Goal: Communication & Community: Answer question/provide support

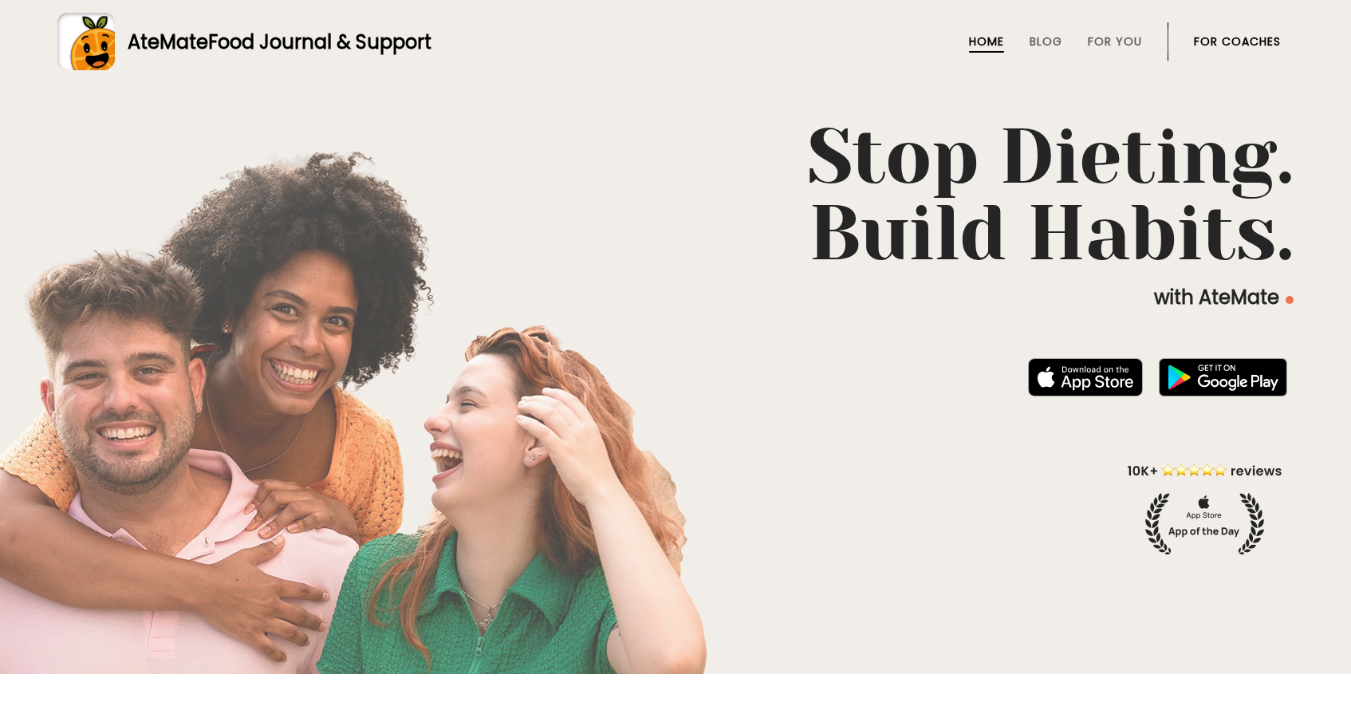
click at [1243, 44] on link "For Coaches" at bounding box center [1237, 41] width 87 height 13
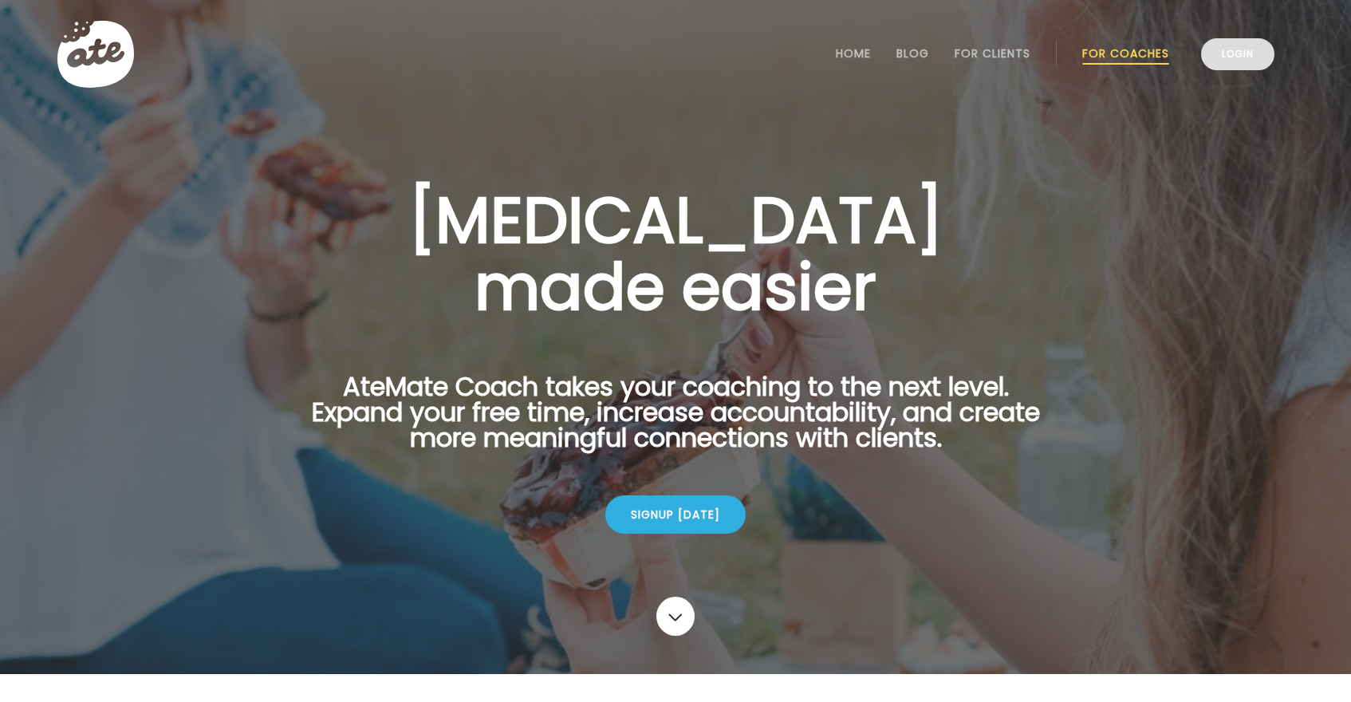
click at [1242, 54] on link "Login" at bounding box center [1237, 54] width 73 height 32
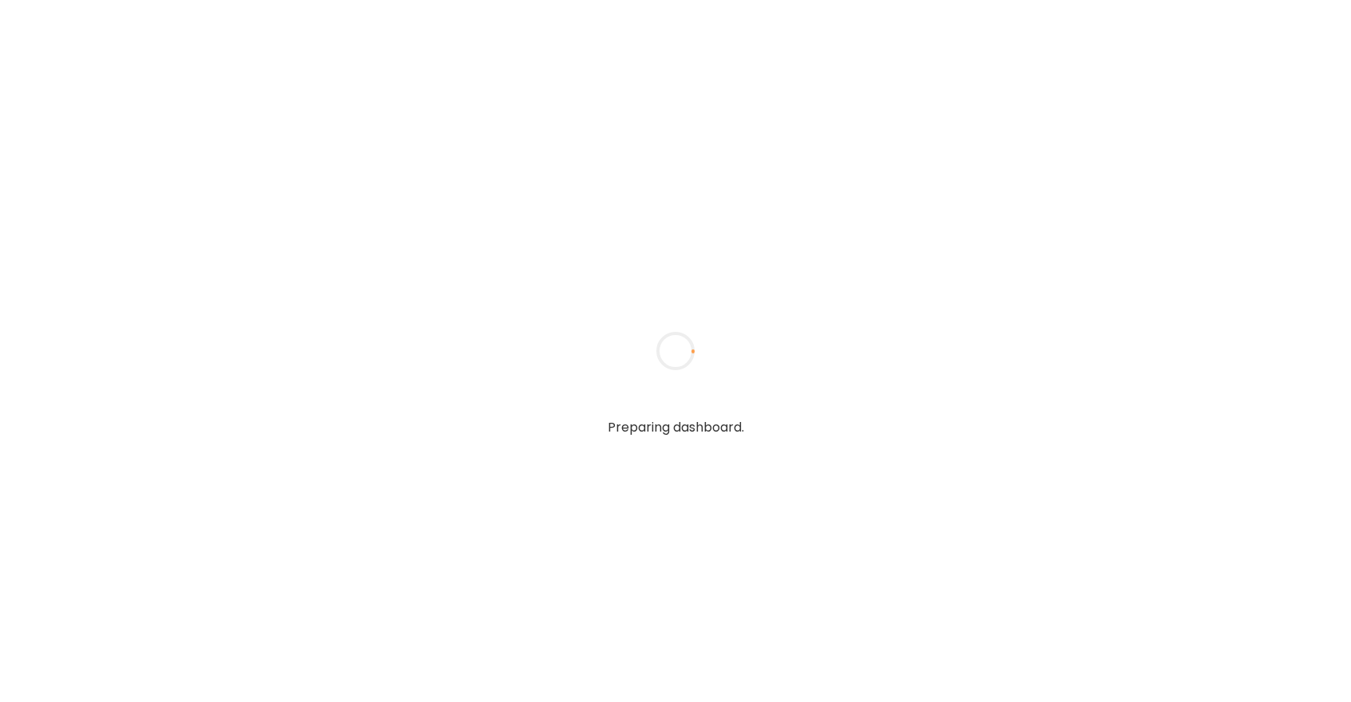
type textarea "**********"
type input "*****"
type input "**********"
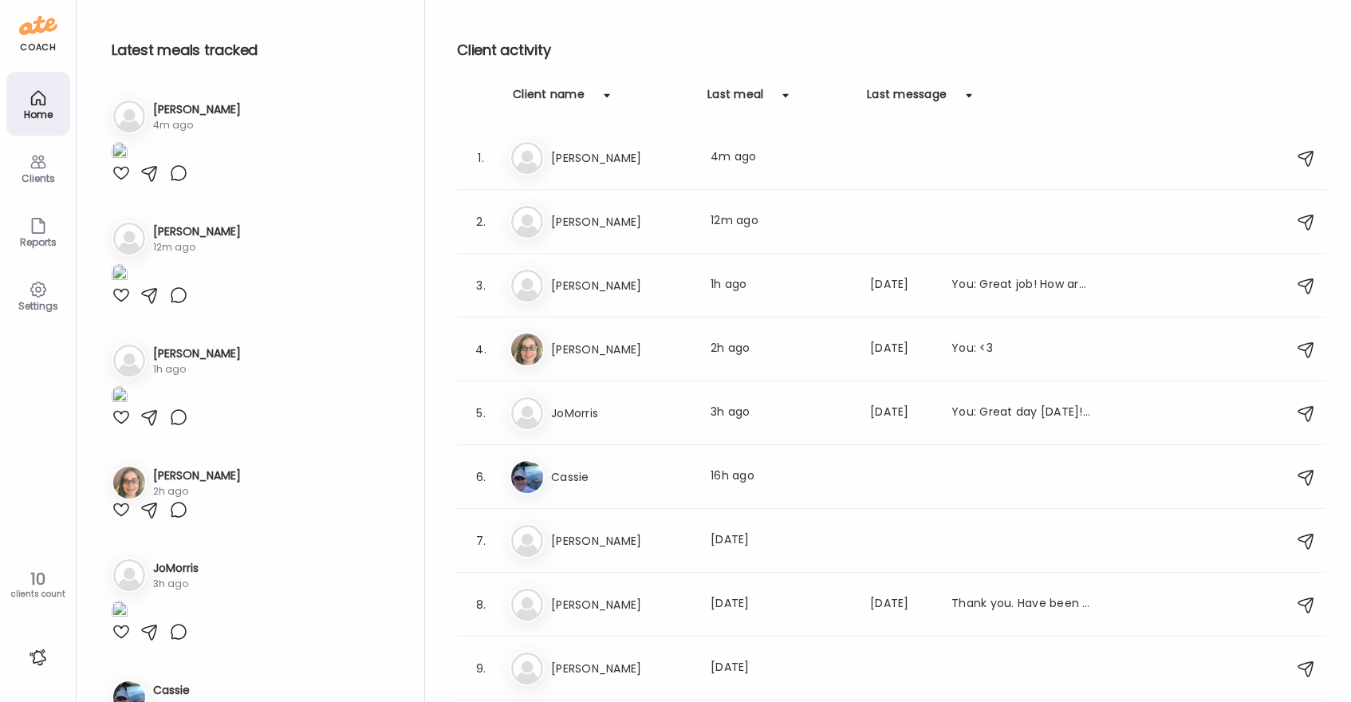
click at [119, 183] on div at bounding box center [121, 172] width 19 height 19
click at [128, 163] on img at bounding box center [120, 153] width 16 height 22
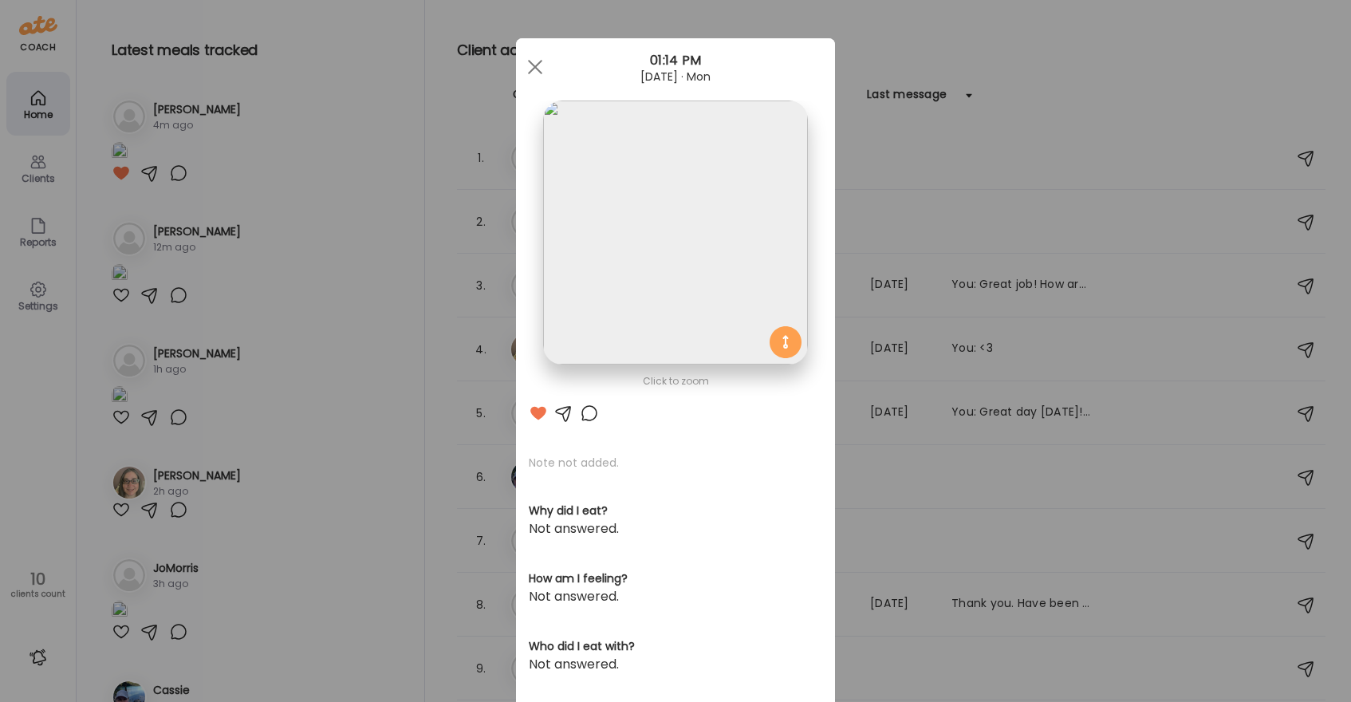
click at [590, 412] on div at bounding box center [589, 412] width 19 height 19
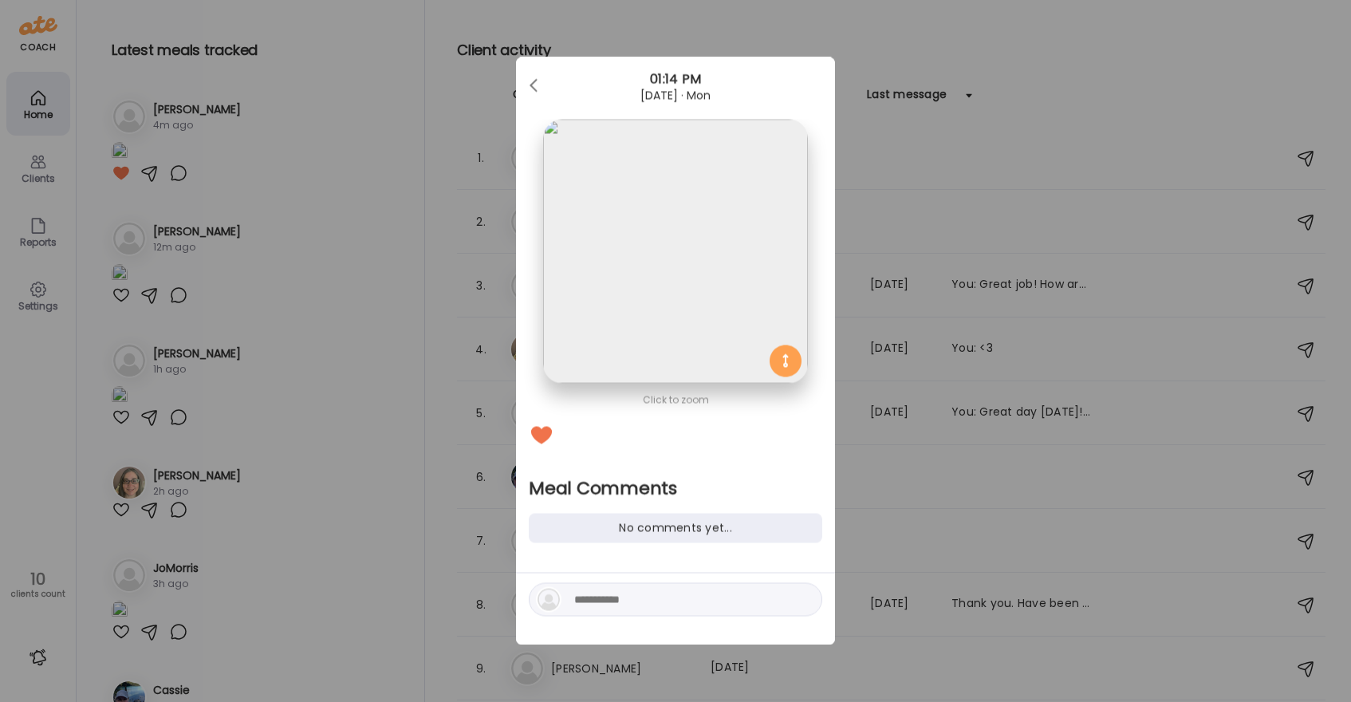
click at [618, 604] on textarea at bounding box center [681, 599] width 215 height 19
type textarea "**********"
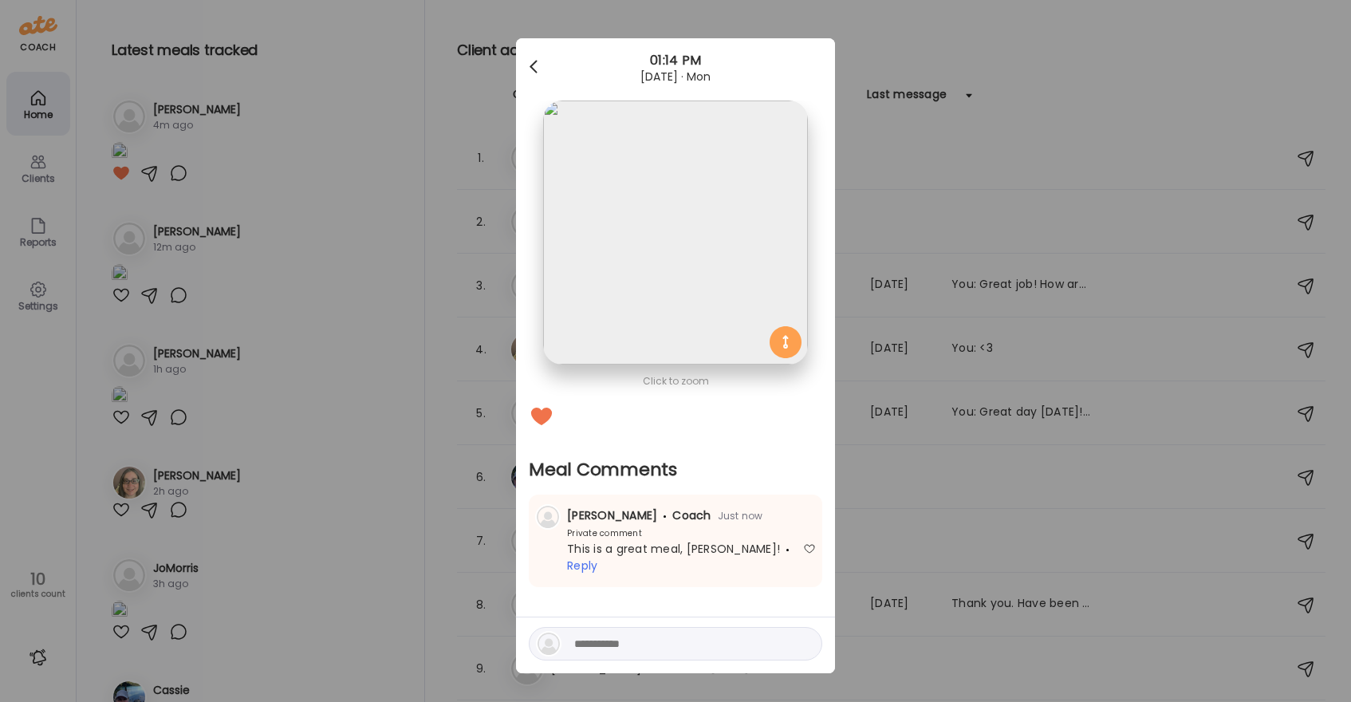
click at [531, 66] on span at bounding box center [533, 64] width 8 height 8
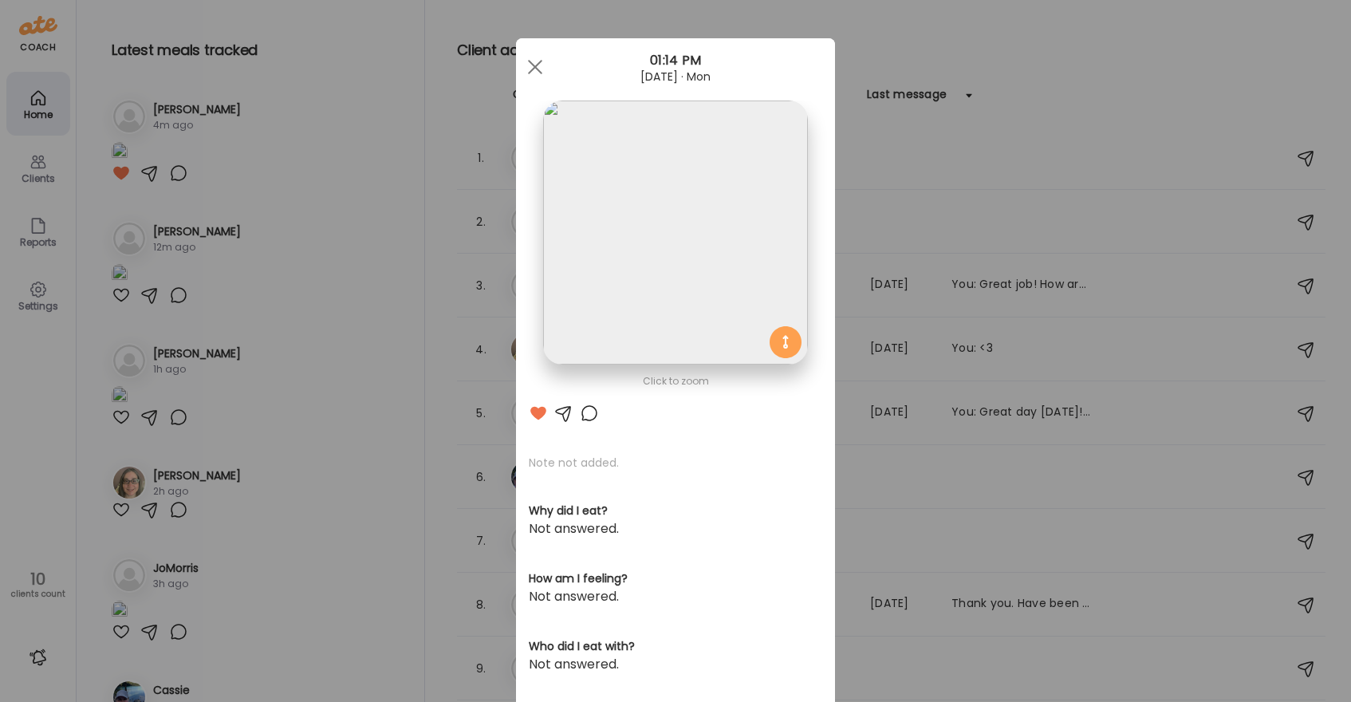
click at [154, 104] on div "Ate Coach Dashboard Wahoo! It’s official Take a moment to set up your Coach Pro…" at bounding box center [675, 351] width 1351 height 702
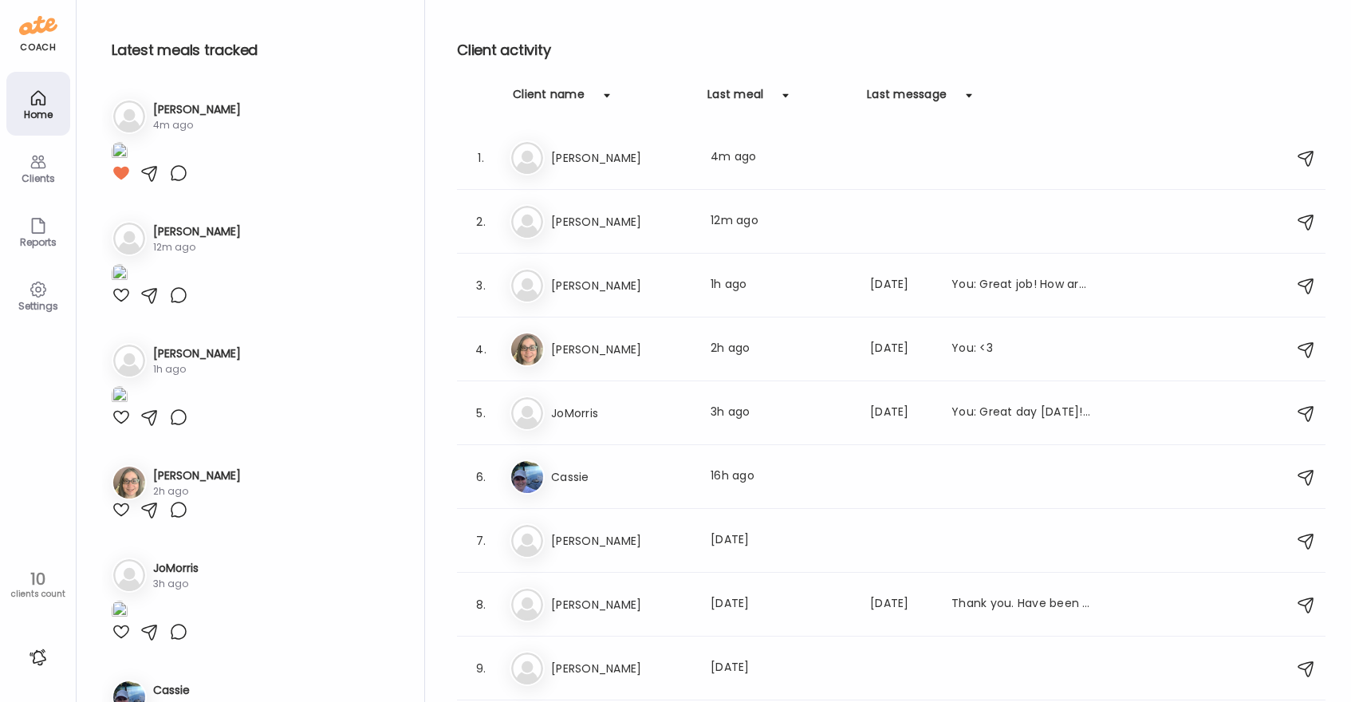
click at [163, 105] on h3 "Sonia" at bounding box center [197, 109] width 88 height 17
click at [650, 167] on div "So Sonia Last meal: 4m ago" at bounding box center [894, 157] width 768 height 35
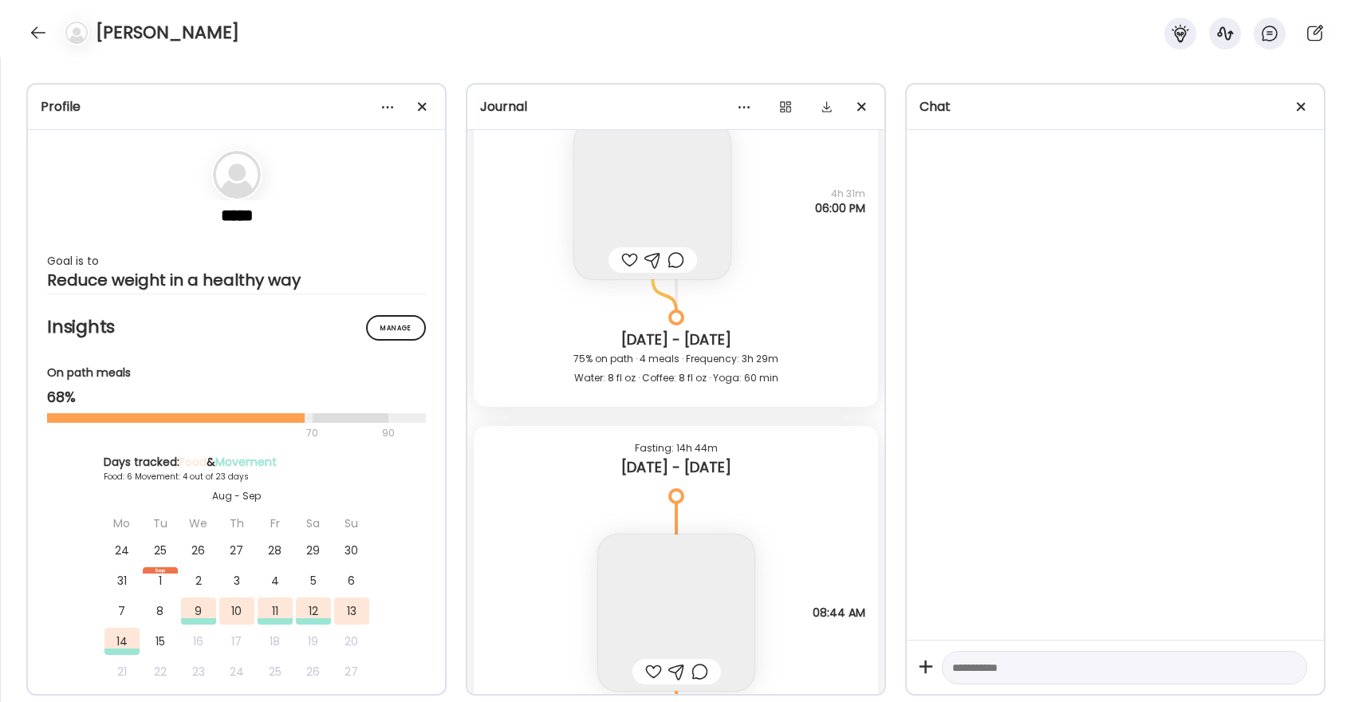
scroll to position [8102, 0]
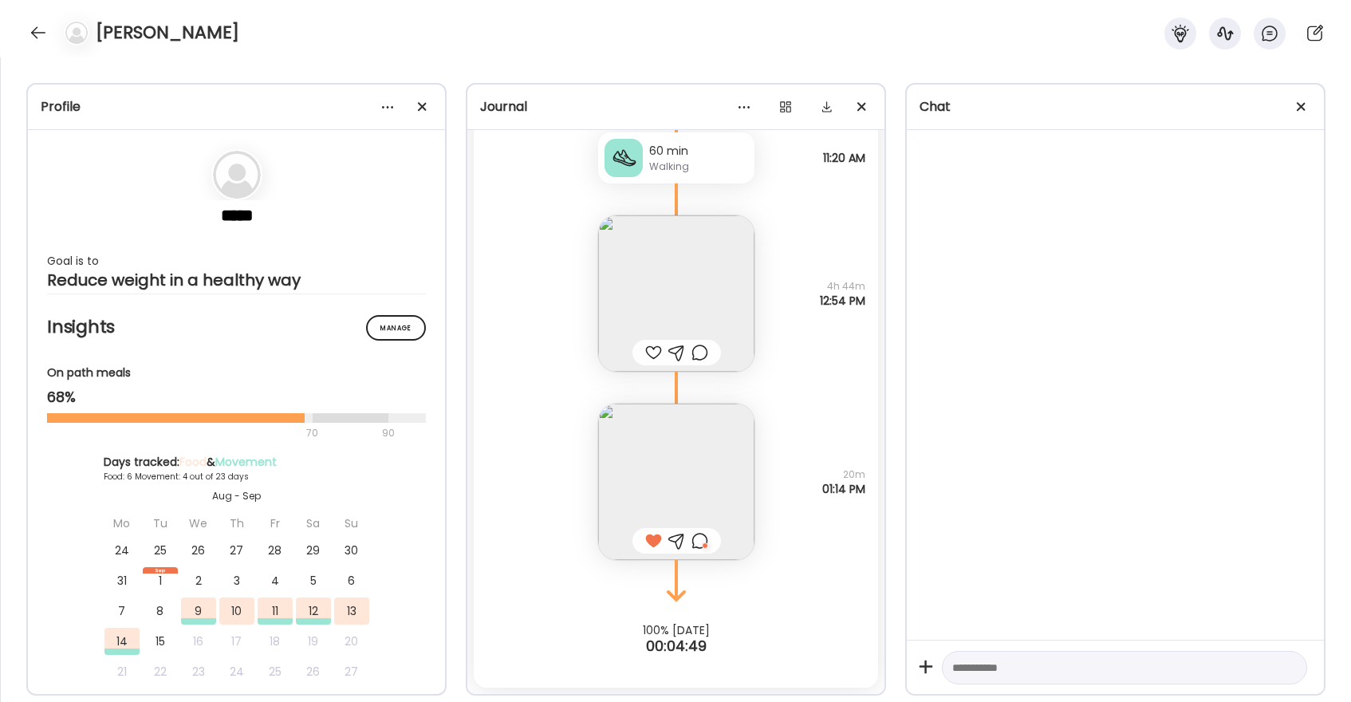
click at [655, 352] on div at bounding box center [653, 352] width 17 height 19
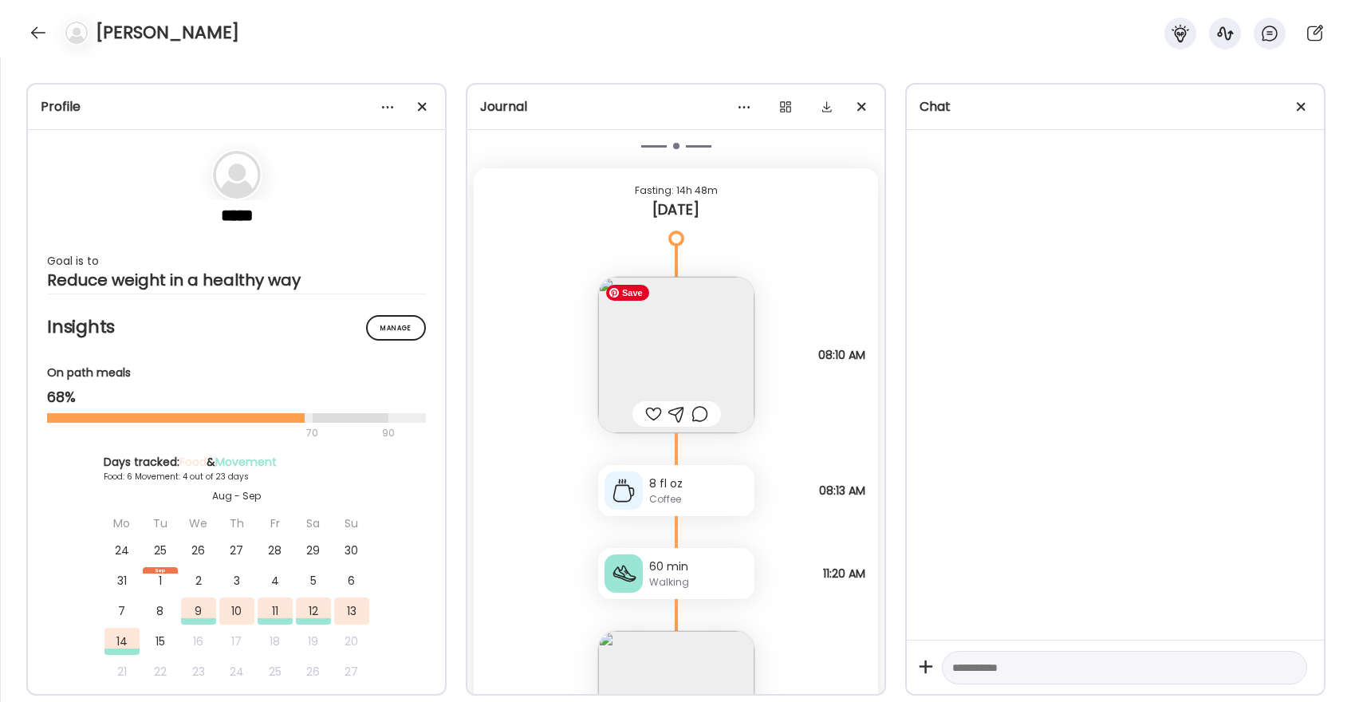
scroll to position [7687, 0]
click at [652, 415] on div at bounding box center [653, 412] width 17 height 19
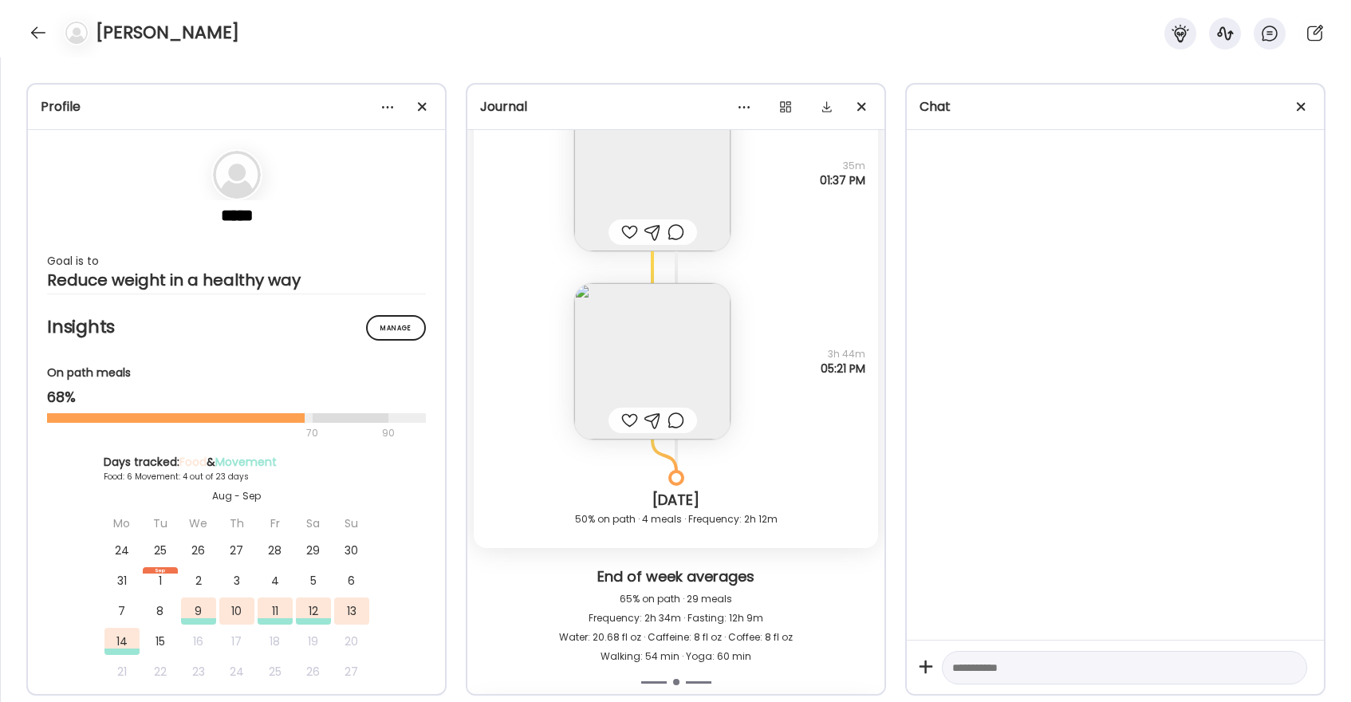
scroll to position [7145, 0]
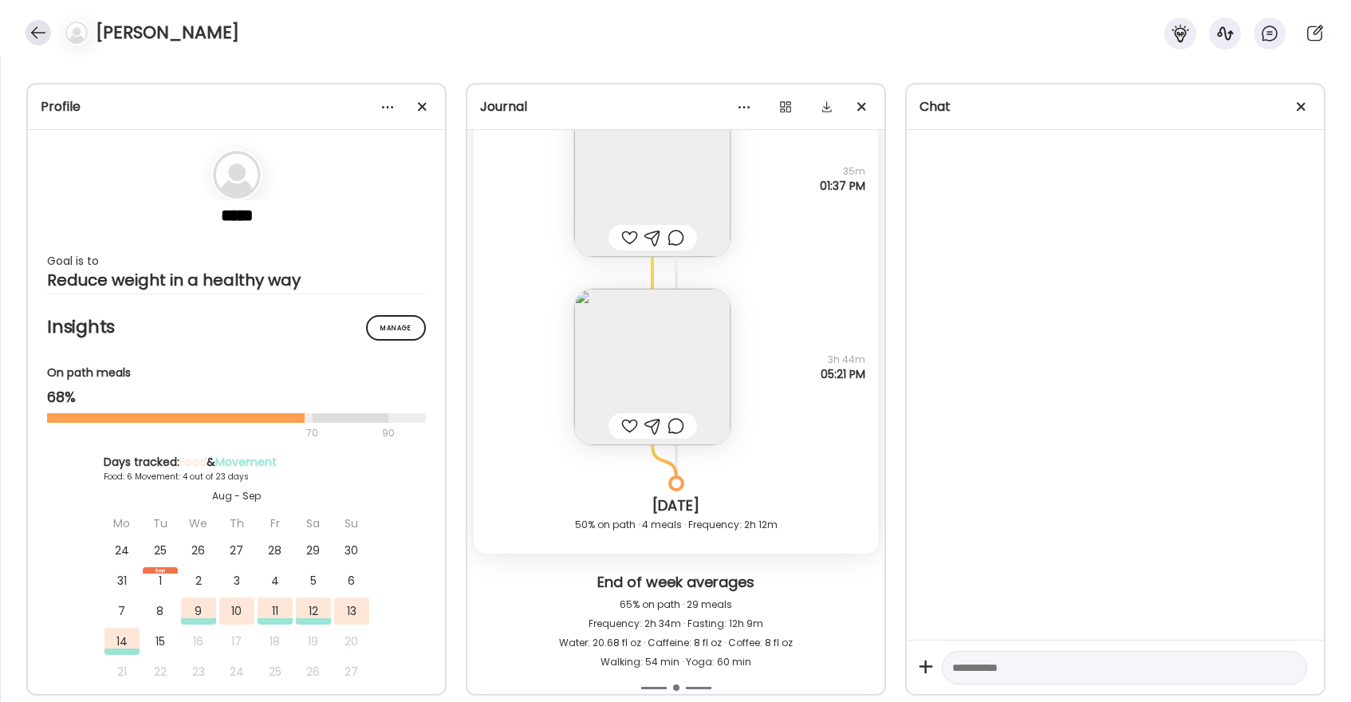
click at [43, 33] on div at bounding box center [39, 33] width 26 height 26
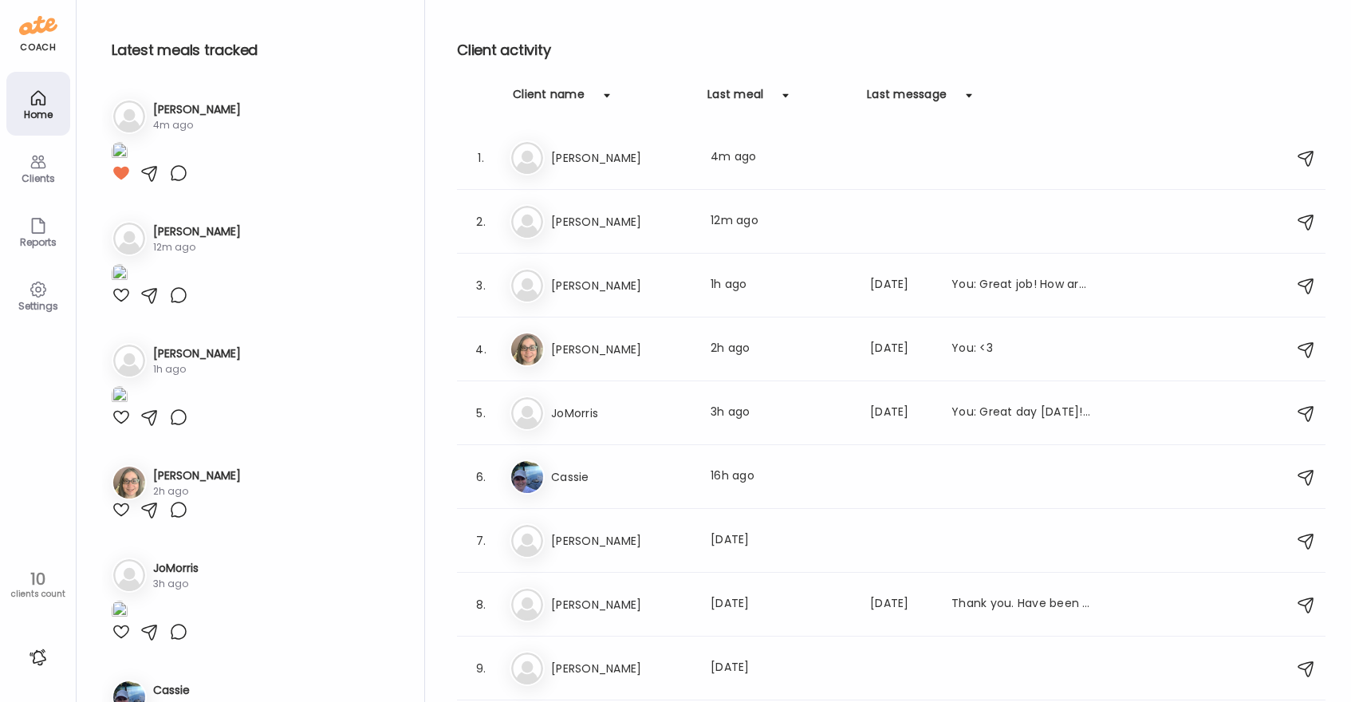
click at [598, 214] on h3 "Paula" at bounding box center [621, 221] width 140 height 19
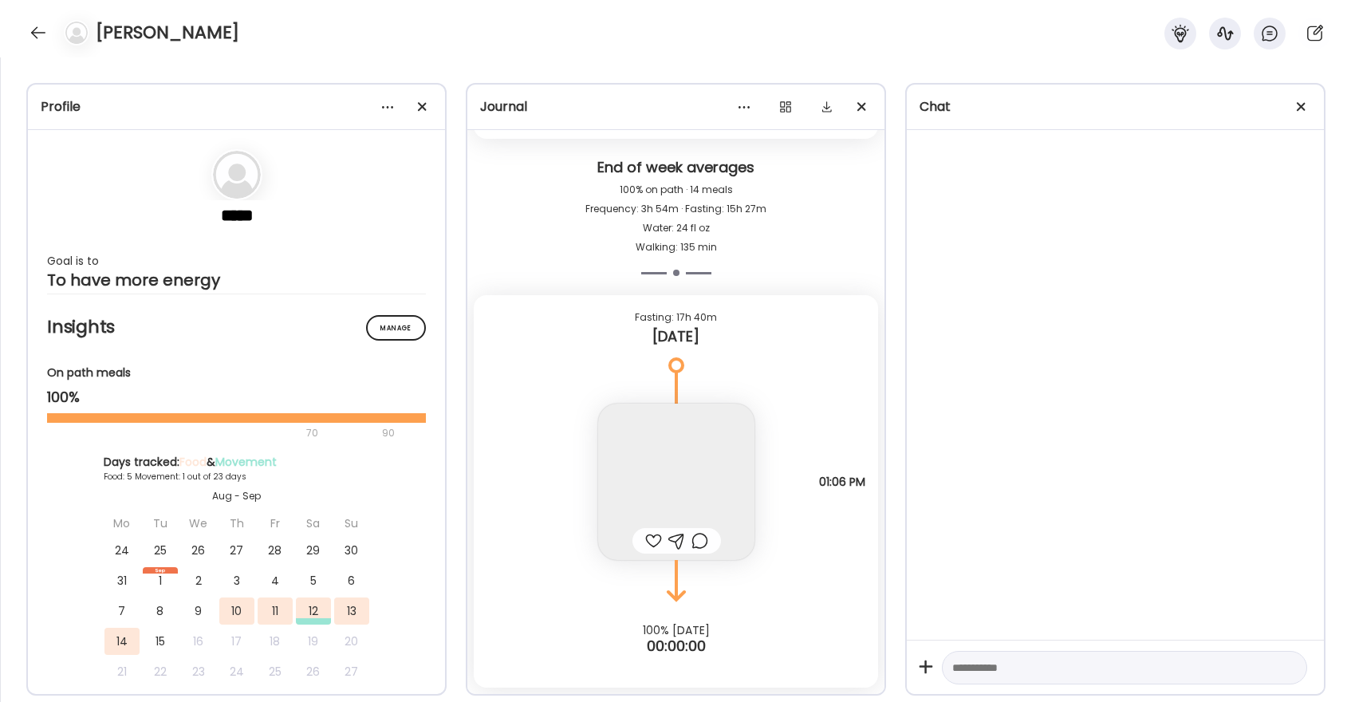
scroll to position [6265, 0]
click at [652, 536] on div at bounding box center [653, 540] width 17 height 19
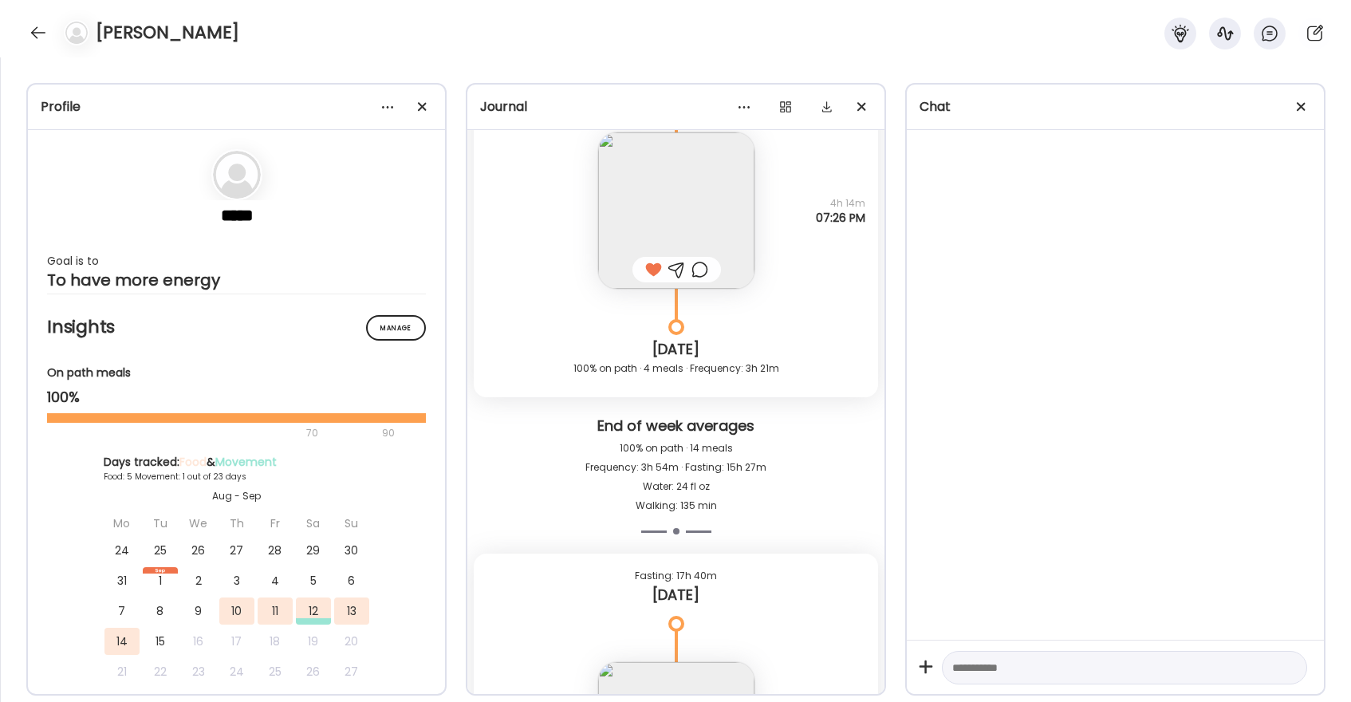
scroll to position [6589, 0]
click at [33, 24] on div at bounding box center [39, 33] width 26 height 26
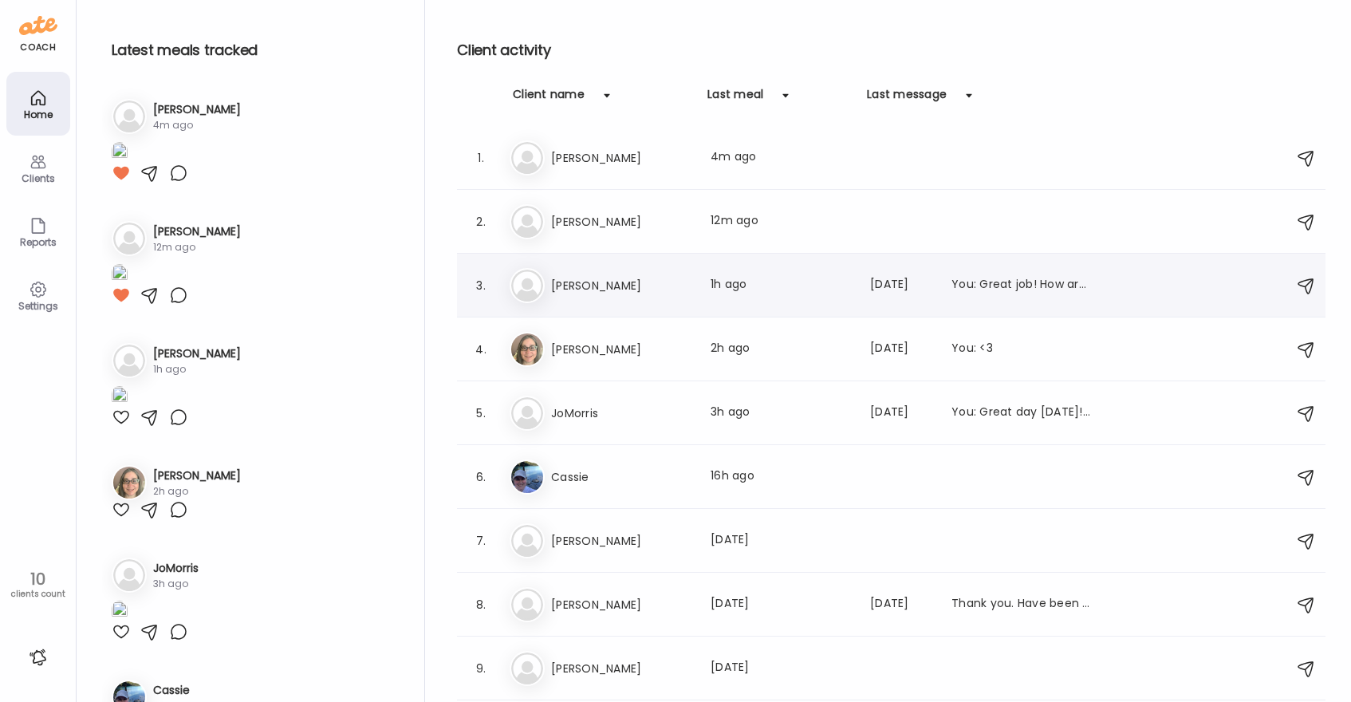
click at [589, 290] on h3 "Judy" at bounding box center [621, 285] width 140 height 19
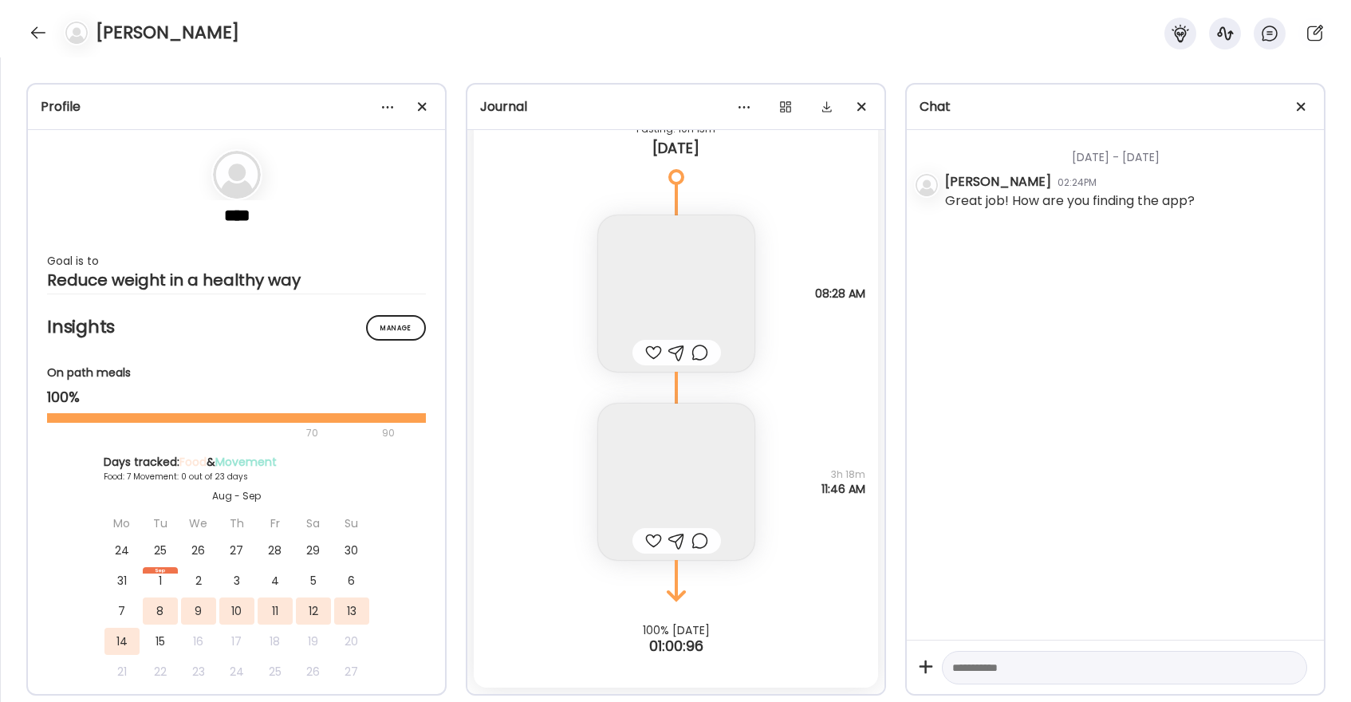
scroll to position [6278, 0]
click at [664, 506] on img at bounding box center [676, 481] width 156 height 156
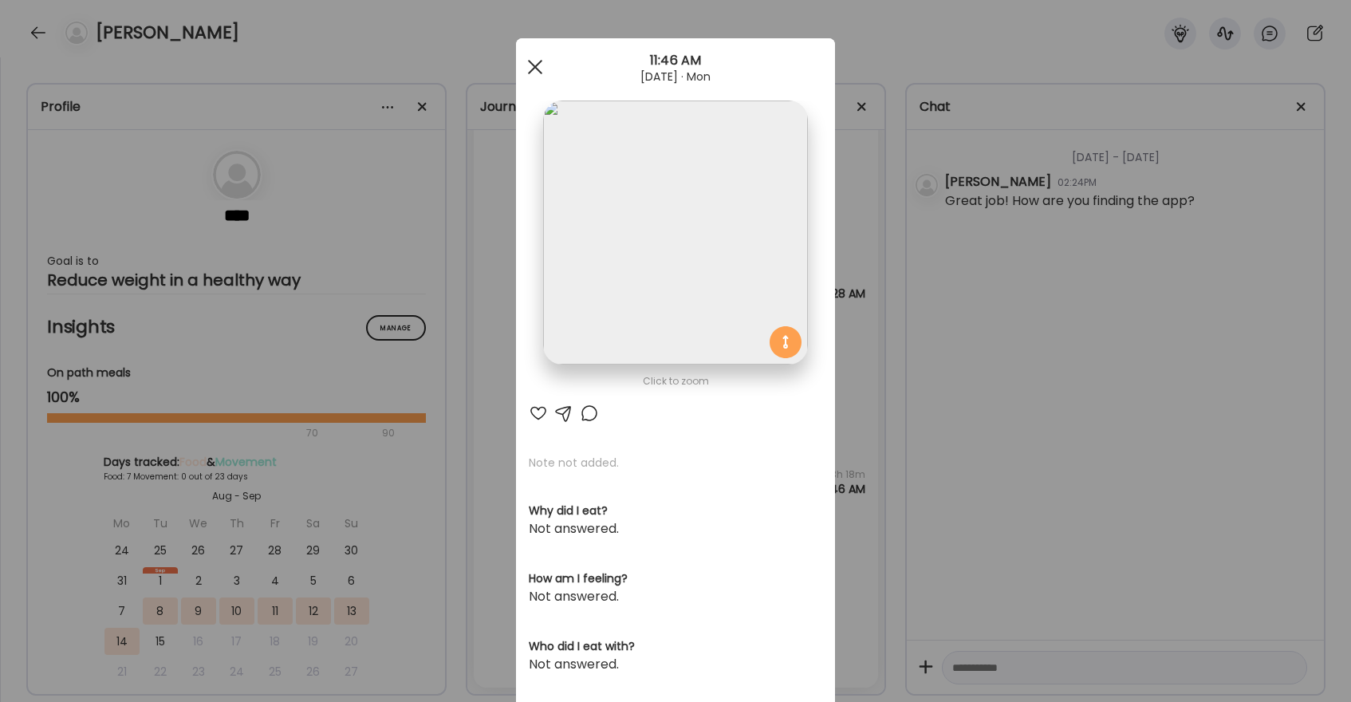
click at [537, 63] on span at bounding box center [535, 67] width 14 height 14
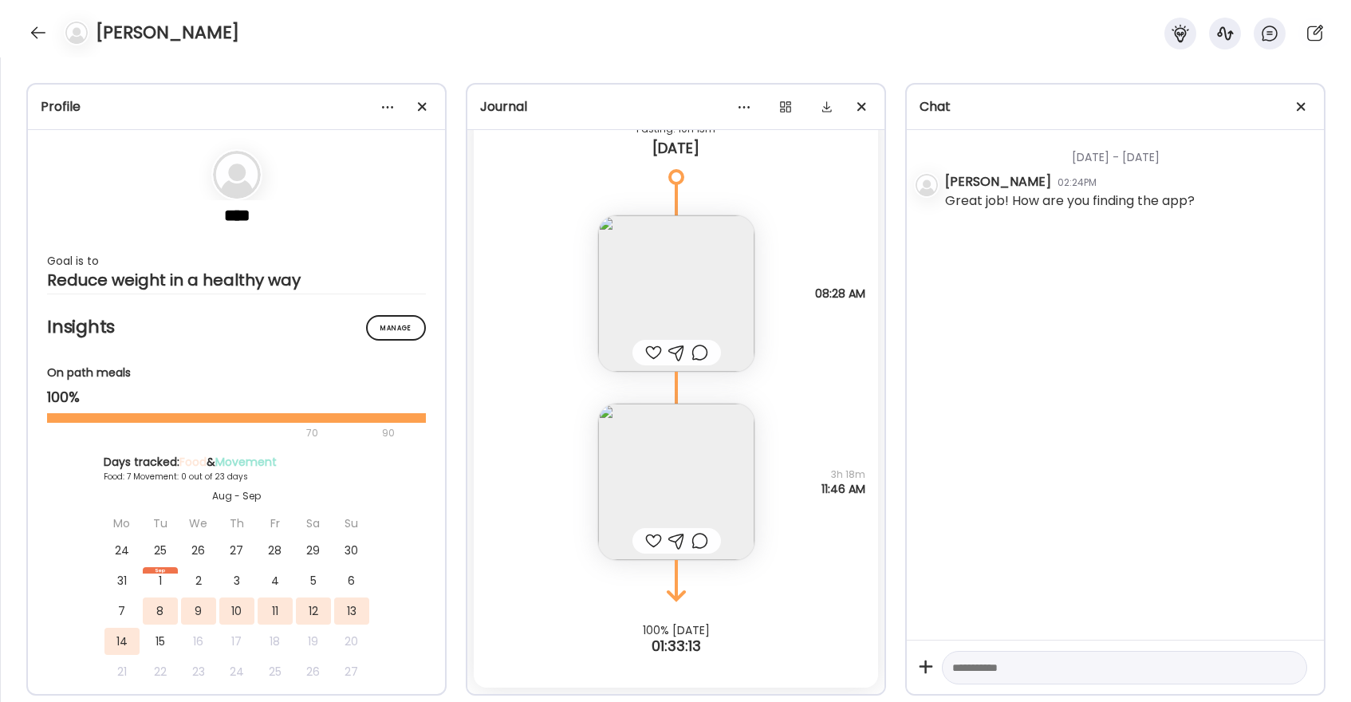
click at [655, 542] on div at bounding box center [653, 540] width 17 height 19
click at [691, 301] on img at bounding box center [676, 293] width 156 height 156
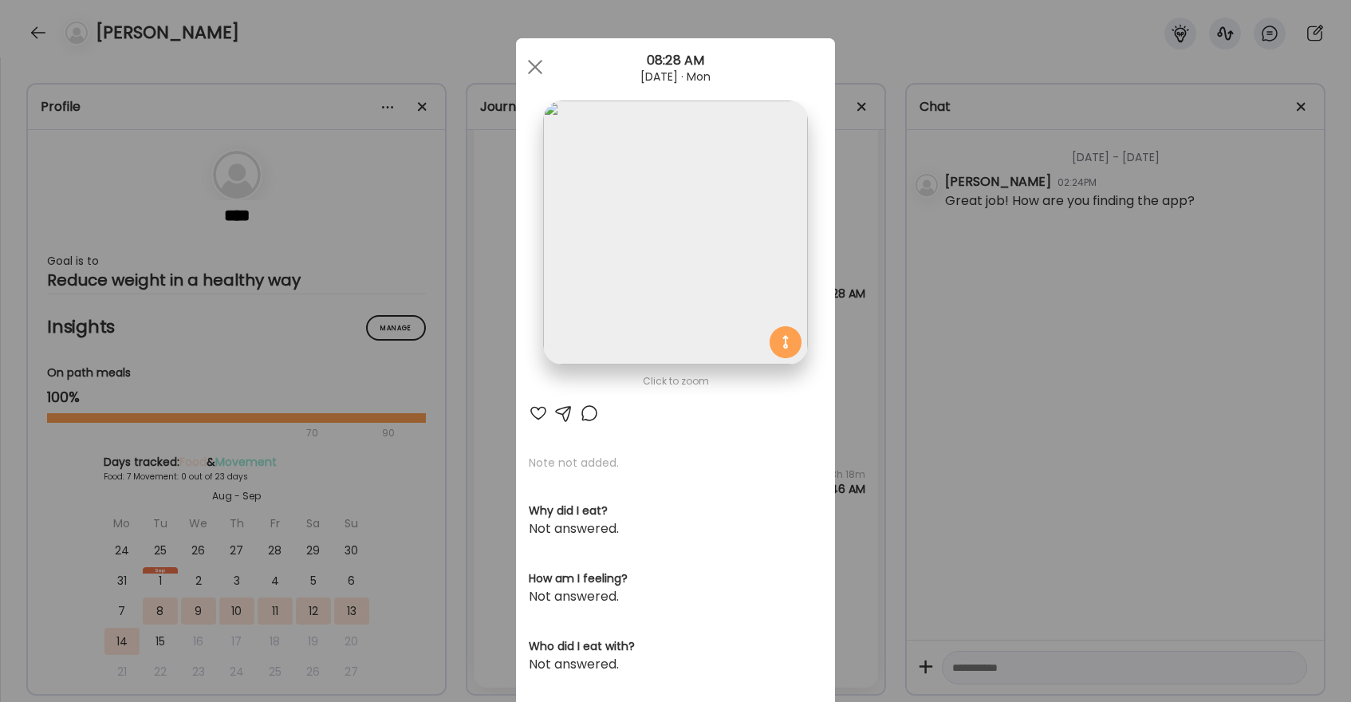
click at [535, 410] on div at bounding box center [538, 412] width 19 height 19
click at [537, 66] on div at bounding box center [535, 67] width 32 height 32
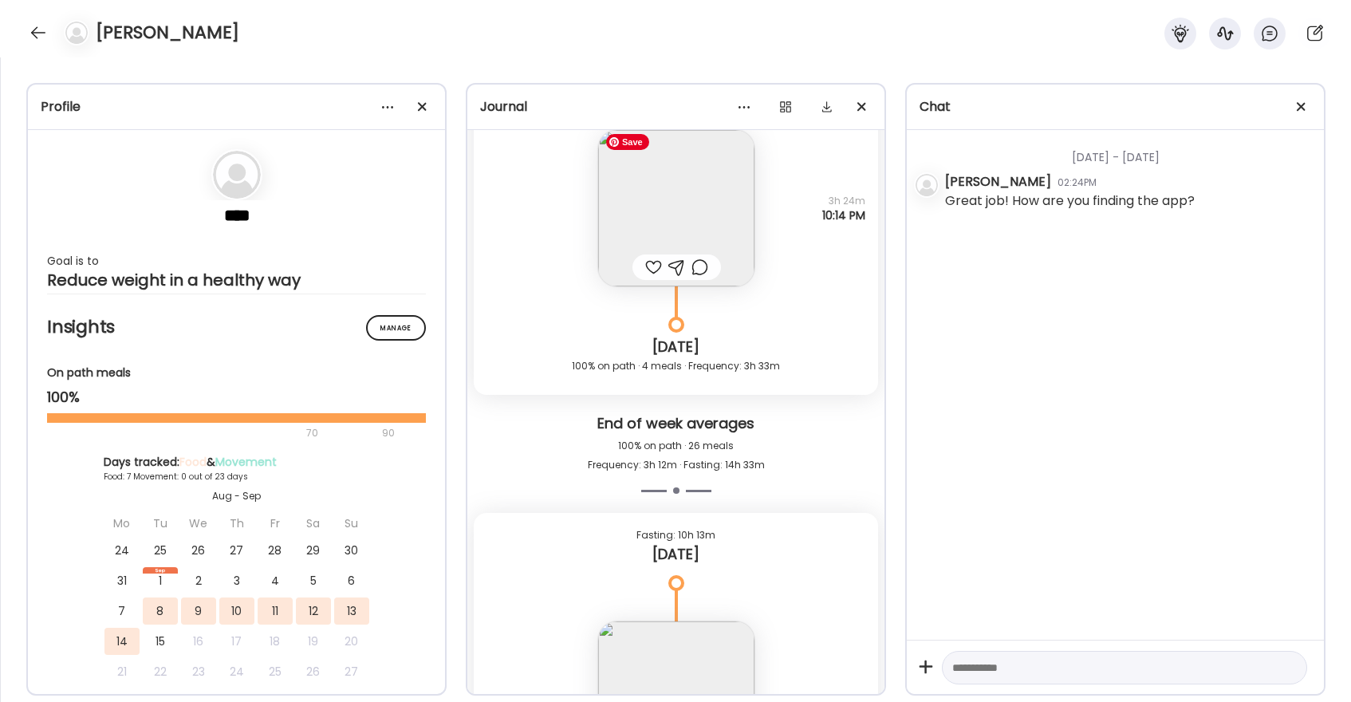
scroll to position [5795, 0]
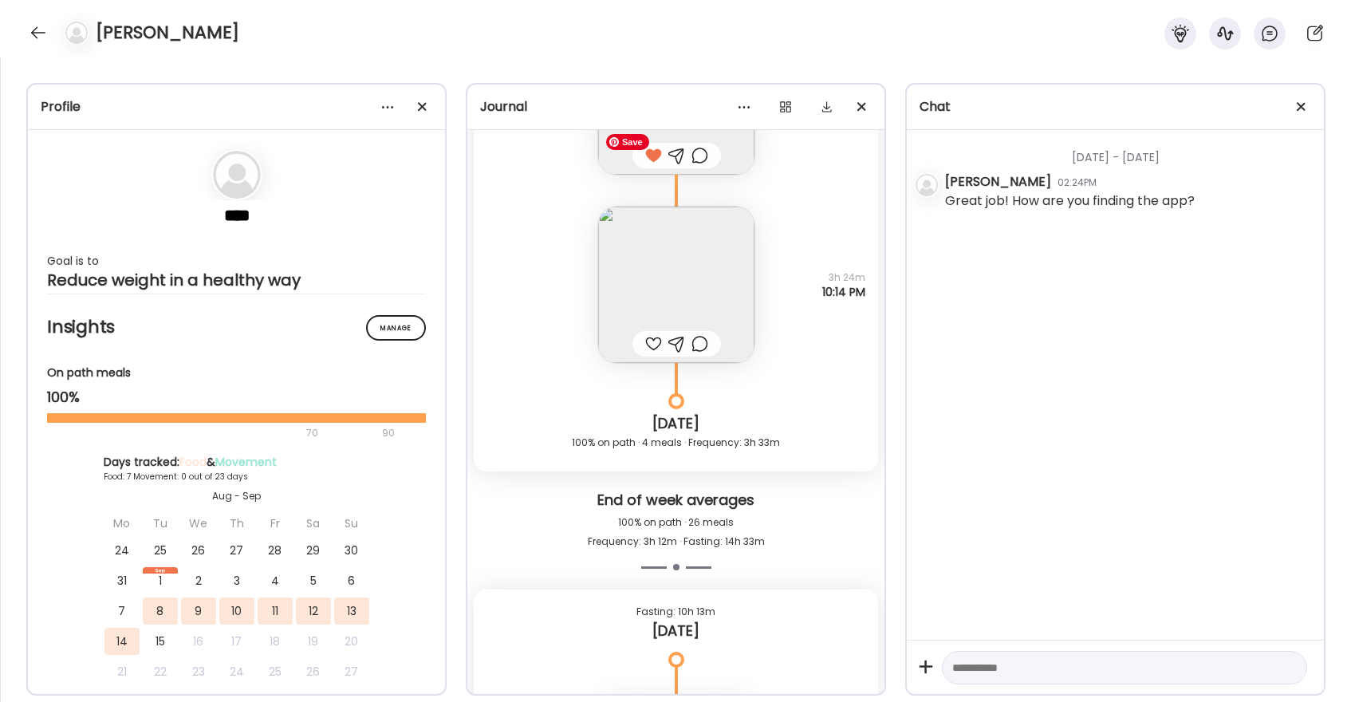
click at [656, 266] on img at bounding box center [676, 285] width 156 height 156
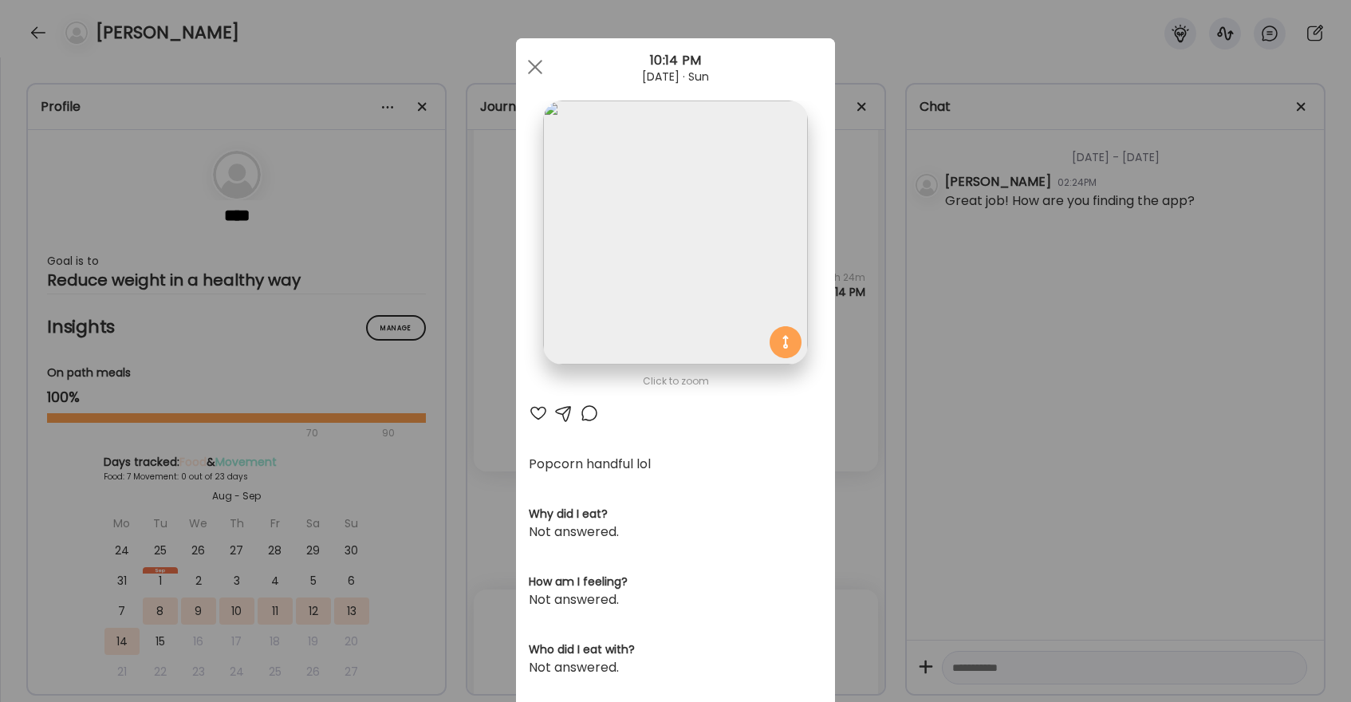
click at [594, 415] on div at bounding box center [589, 412] width 19 height 19
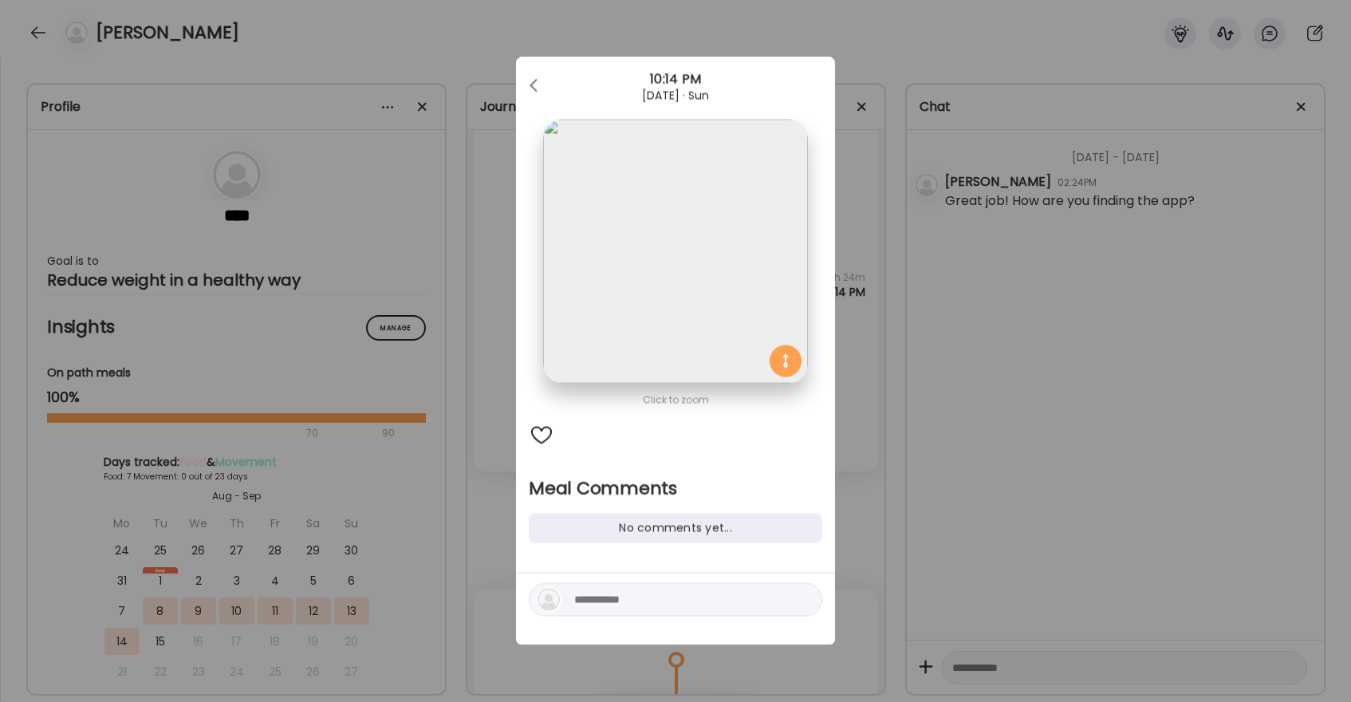
click at [631, 596] on textarea at bounding box center [681, 599] width 215 height 19
type textarea "**********"
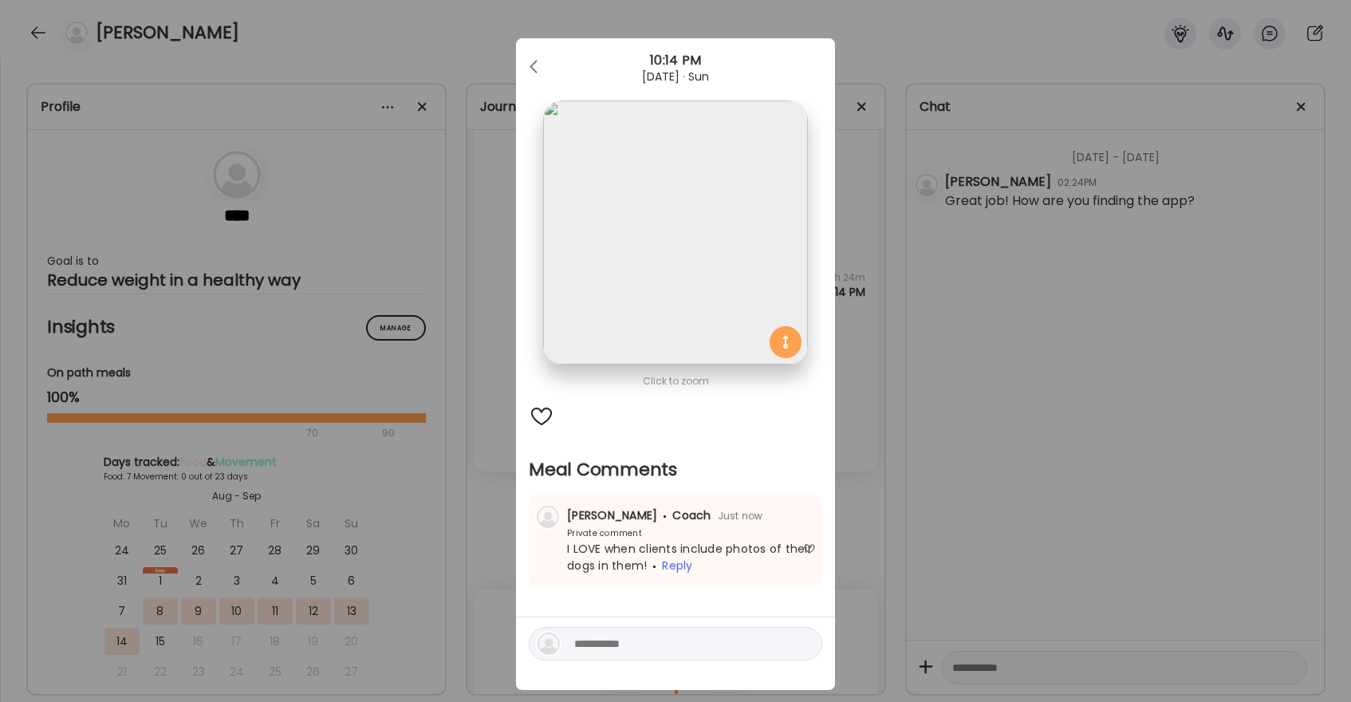
click at [546, 415] on div at bounding box center [542, 416] width 26 height 26
click at [537, 57] on div at bounding box center [535, 67] width 32 height 32
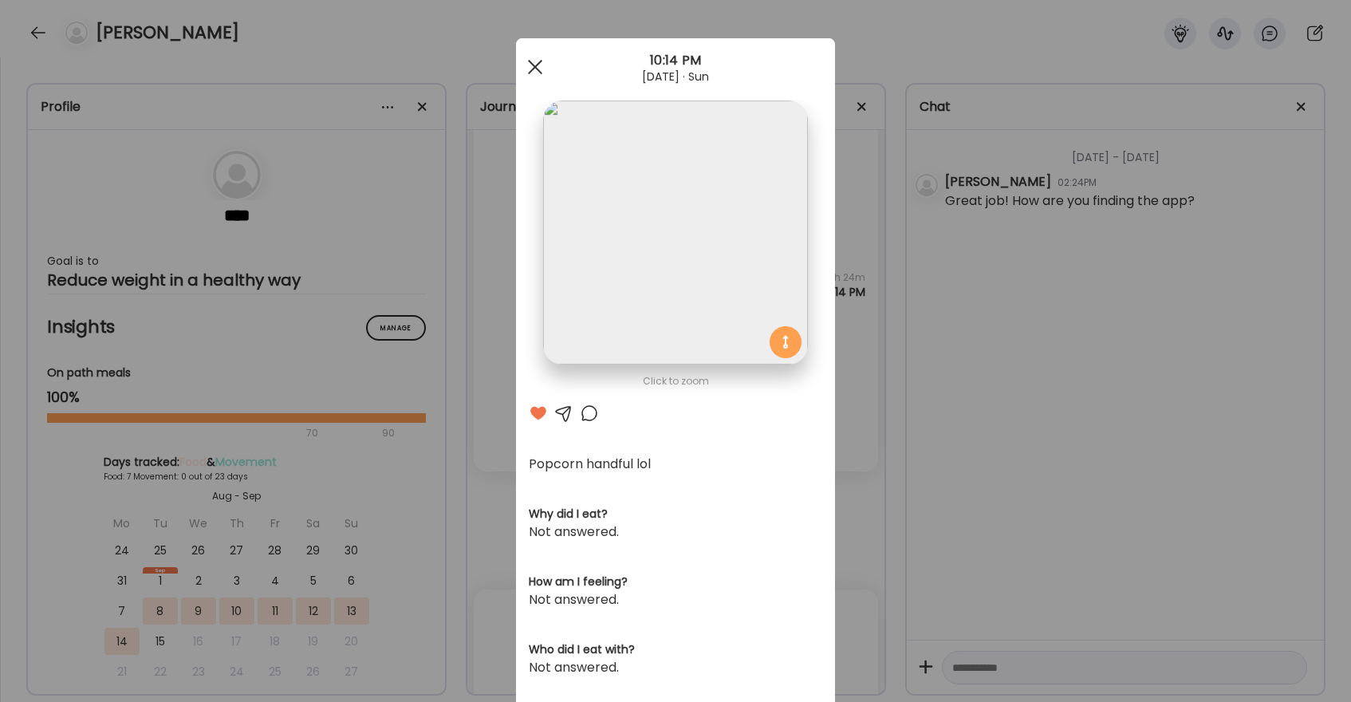
click at [532, 66] on div at bounding box center [535, 67] width 32 height 32
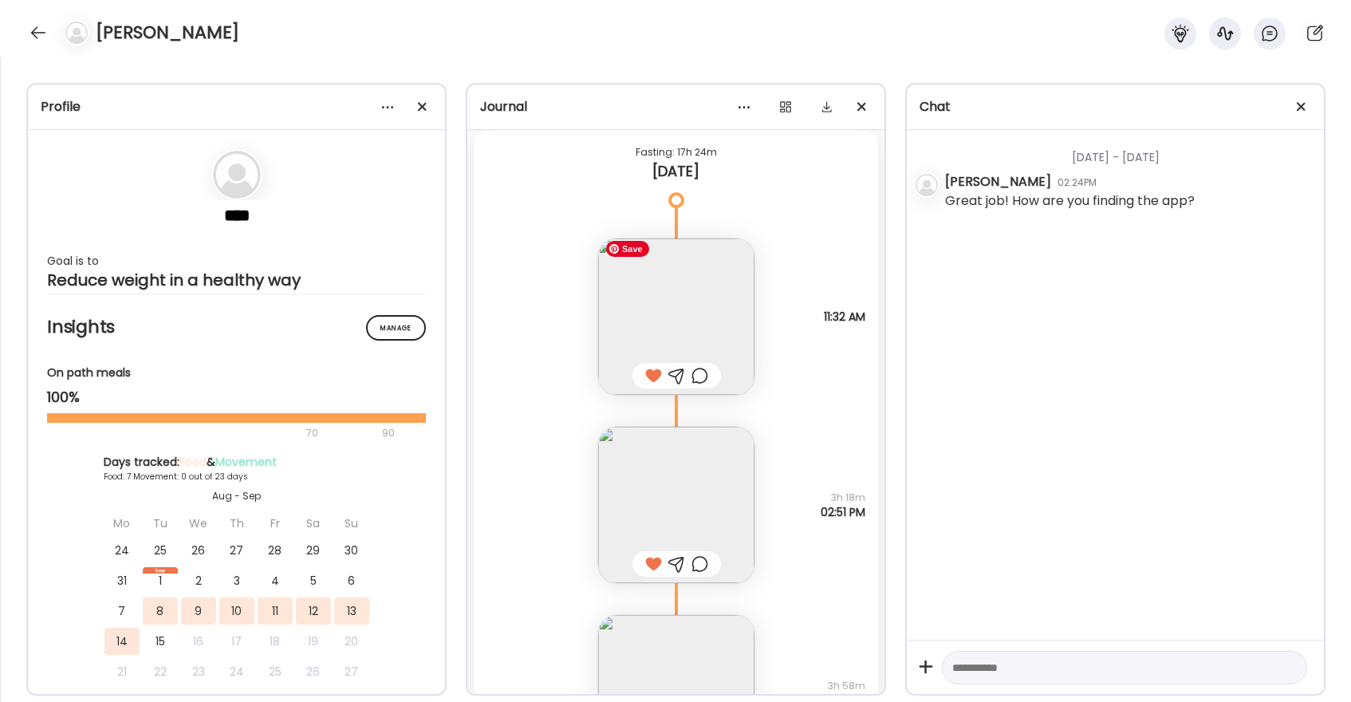
scroll to position [5192, 0]
